Goal: Communication & Community: Answer question/provide support

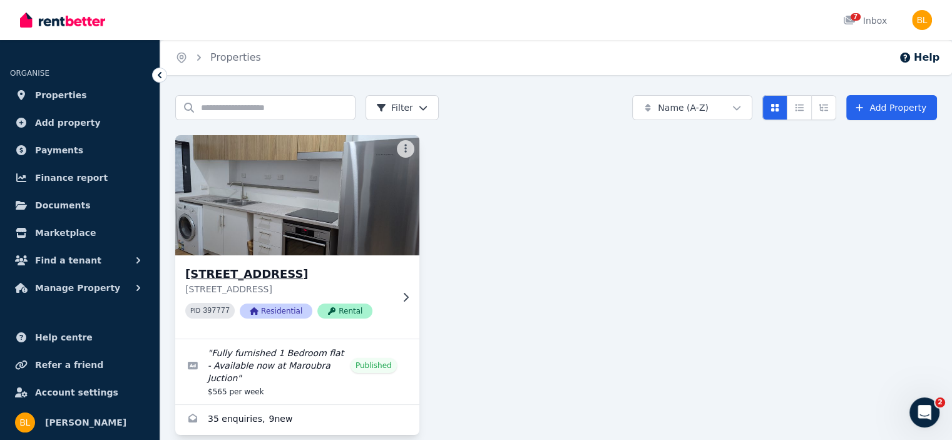
click at [268, 196] on img at bounding box center [297, 195] width 256 height 126
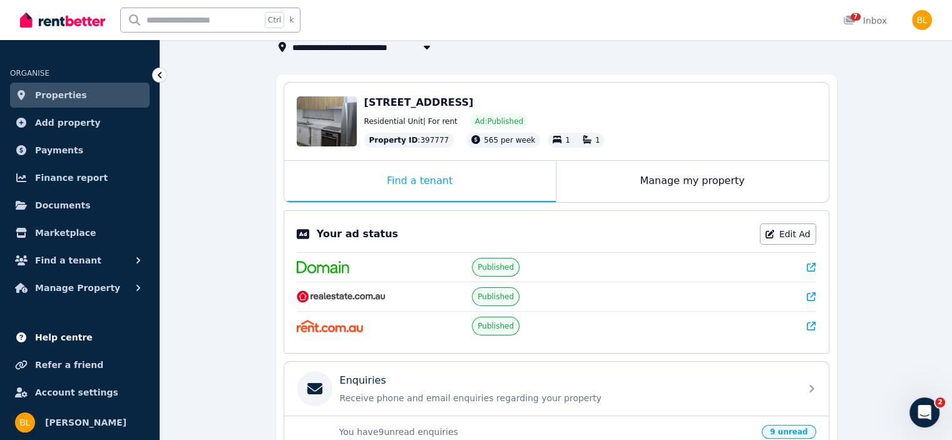
scroll to position [333, 0]
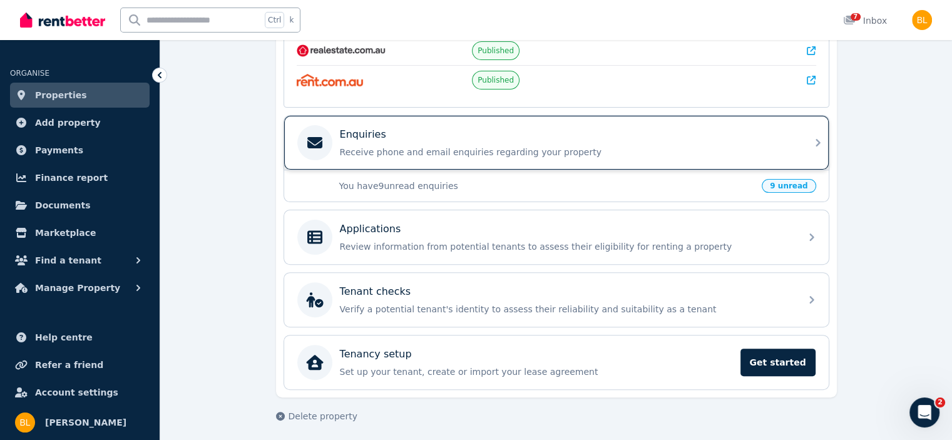
click at [385, 128] on div "Enquiries" at bounding box center [566, 134] width 453 height 15
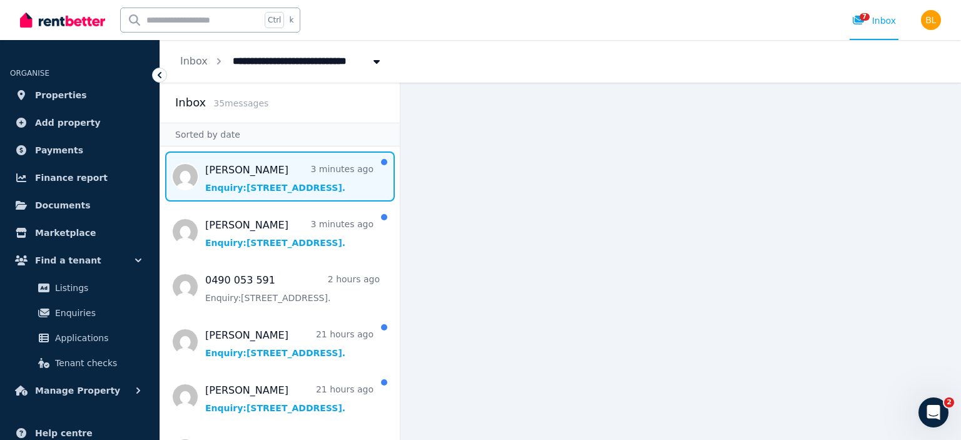
click at [265, 190] on span "Message list" at bounding box center [280, 176] width 240 height 50
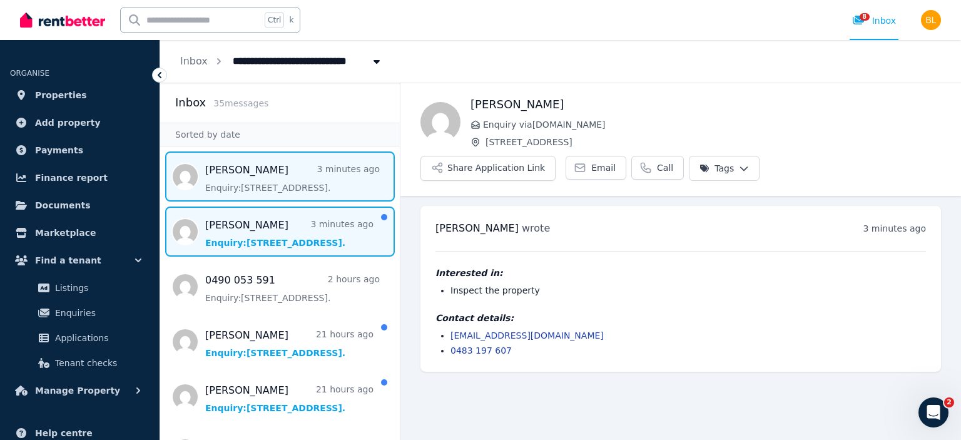
click at [263, 236] on span "Message list" at bounding box center [280, 231] width 240 height 50
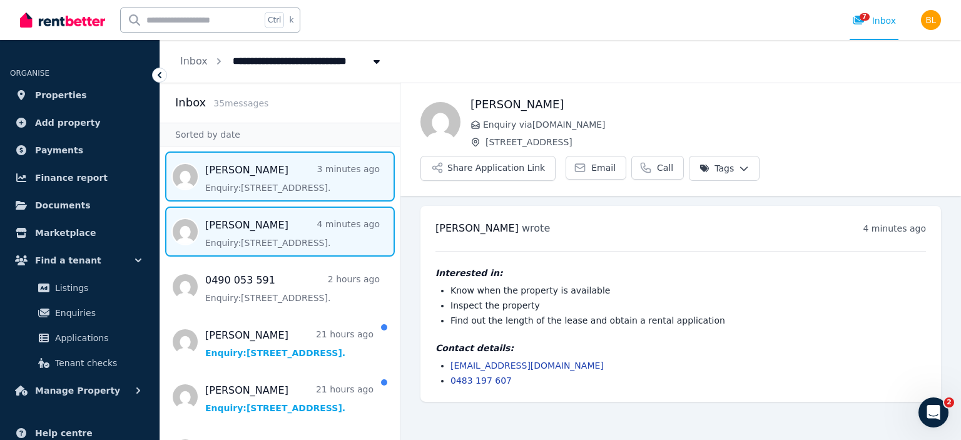
click at [270, 182] on span "Message list" at bounding box center [280, 176] width 240 height 50
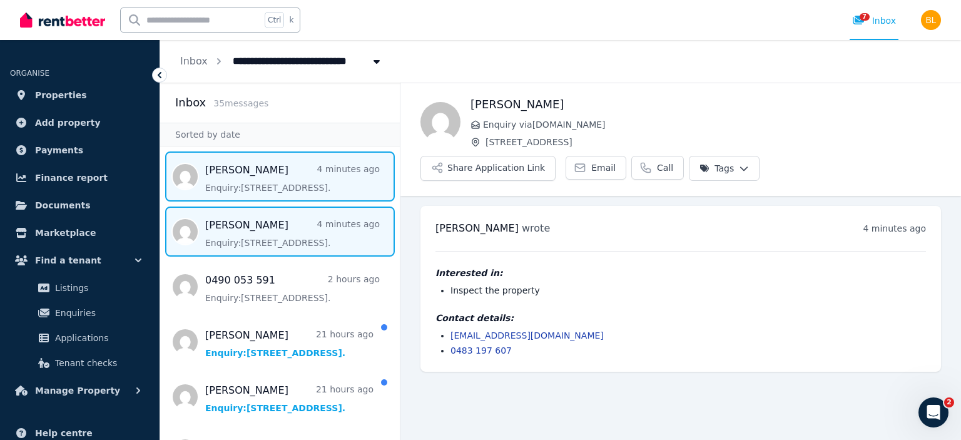
click at [270, 232] on span "Message list" at bounding box center [280, 231] width 240 height 50
